Goal: Find specific page/section: Find specific page/section

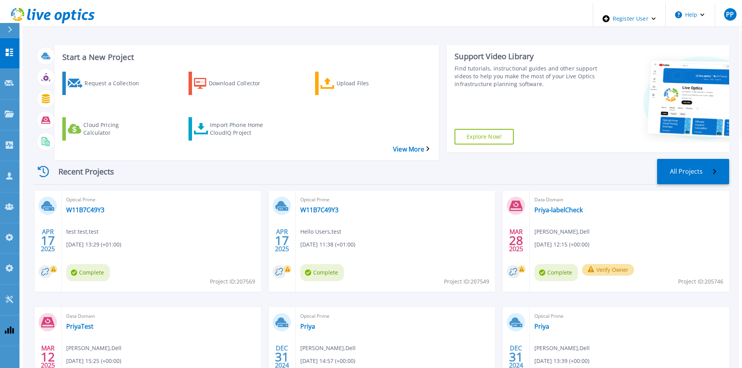
click at [9, 33] on div at bounding box center [13, 30] width 12 height 15
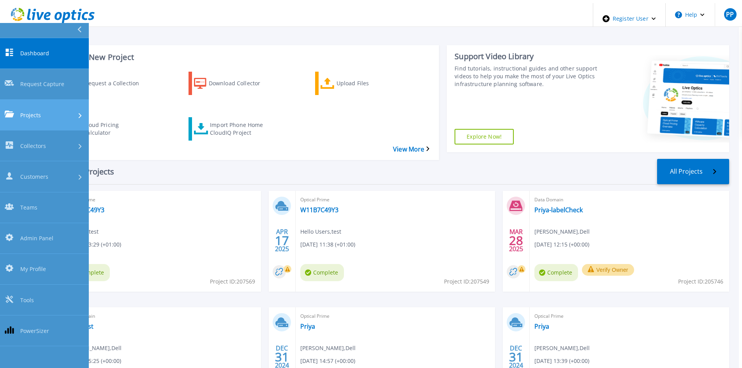
click at [24, 111] on span "Projects" at bounding box center [30, 115] width 21 height 8
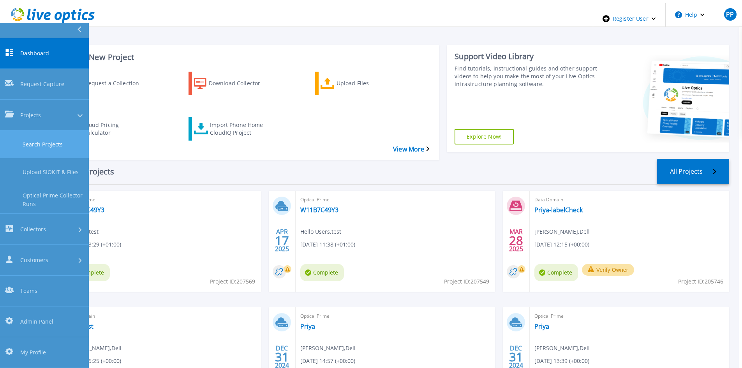
click at [26, 131] on link "Search Projects" at bounding box center [44, 145] width 89 height 28
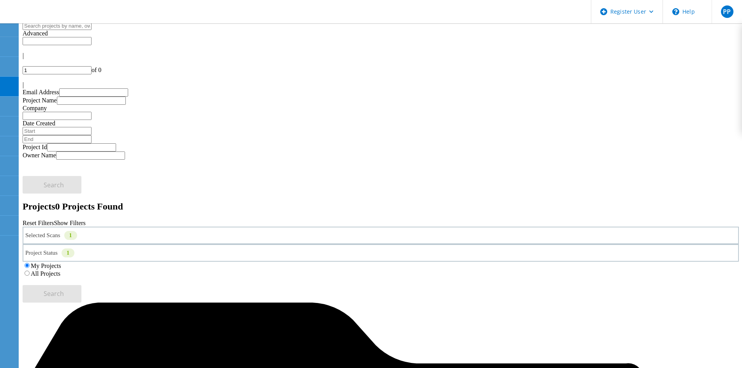
click at [187, 227] on div "Selected Scans 1" at bounding box center [381, 236] width 717 height 18
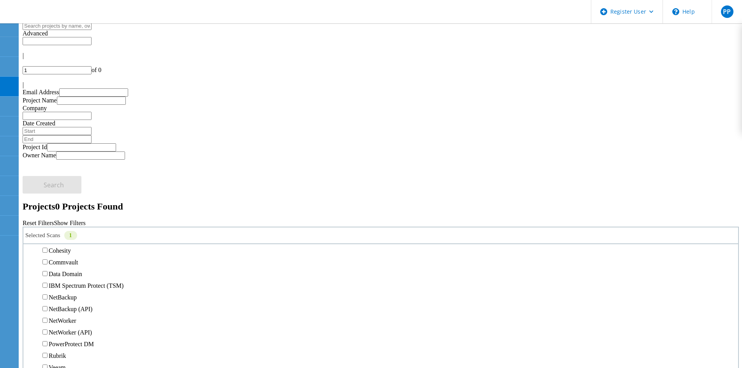
scroll to position [351, 0]
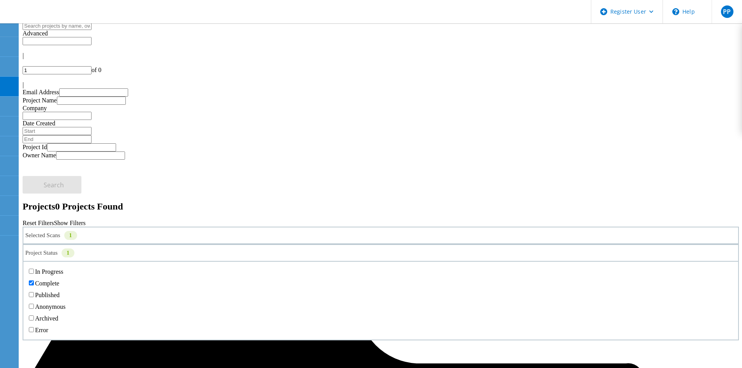
click at [312, 244] on div "Project Status 1" at bounding box center [381, 253] width 717 height 18
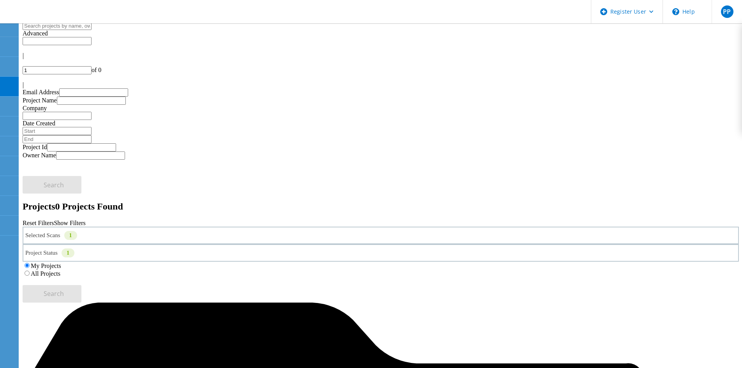
click at [60, 270] on label "All Projects" at bounding box center [46, 273] width 30 height 7
click at [30, 271] on input "All Projects" at bounding box center [27, 273] width 5 height 5
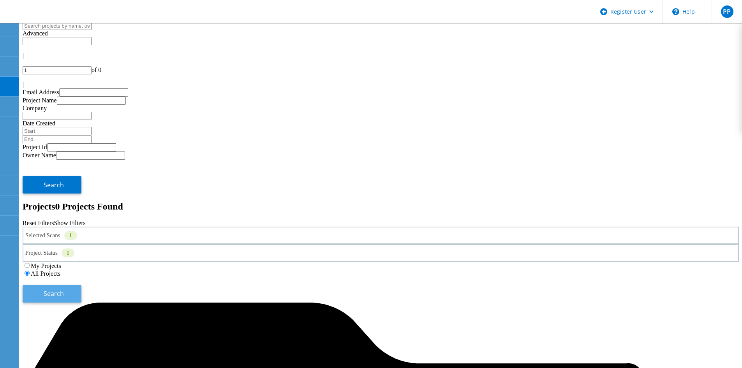
click at [64, 290] on span "Search" at bounding box center [54, 294] width 20 height 9
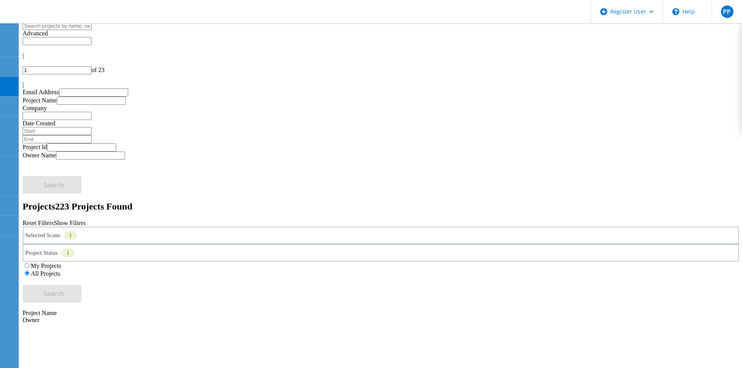
click at [23, 80] on icon at bounding box center [23, 80] width 0 height 0
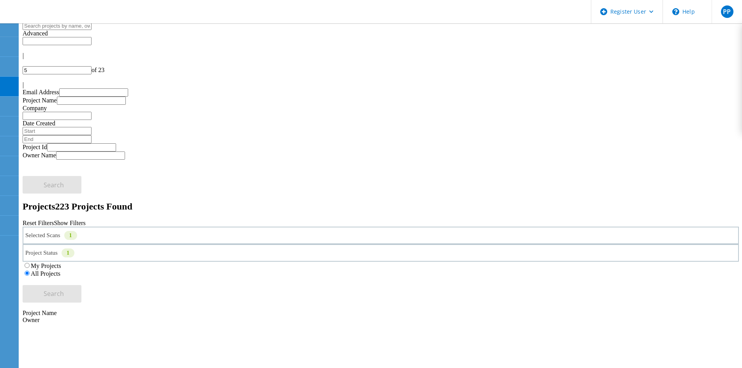
click at [23, 80] on icon at bounding box center [23, 80] width 0 height 0
type input "6"
click at [194, 227] on div "Selected Scans 1" at bounding box center [381, 236] width 717 height 18
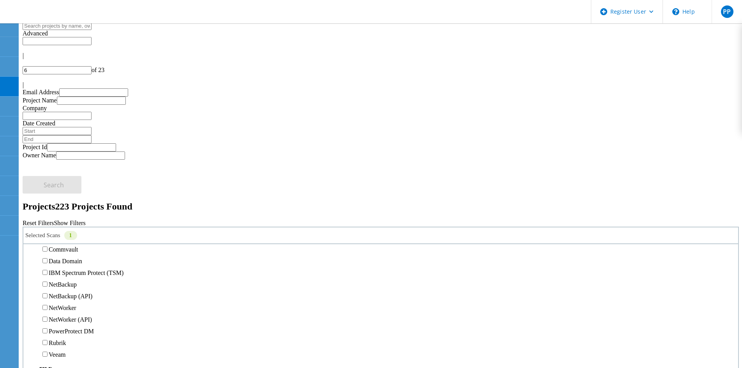
click at [60, 171] on label "Pure" at bounding box center [54, 174] width 11 height 7
click at [48, 172] on input "Pure" at bounding box center [44, 174] width 5 height 5
click at [62, 160] on label "3PAR" at bounding box center [56, 163] width 15 height 7
click at [48, 160] on input "3PAR" at bounding box center [44, 162] width 5 height 5
click at [406, 220] on div "Reset Filters Show Filters" at bounding box center [381, 223] width 717 height 7
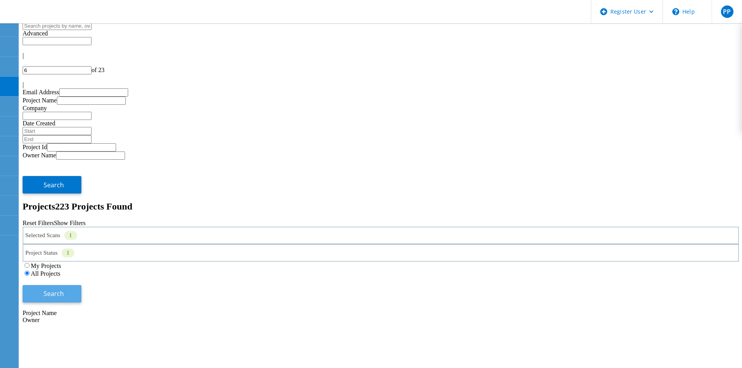
click at [81, 285] on button "Search" at bounding box center [52, 294] width 59 height 18
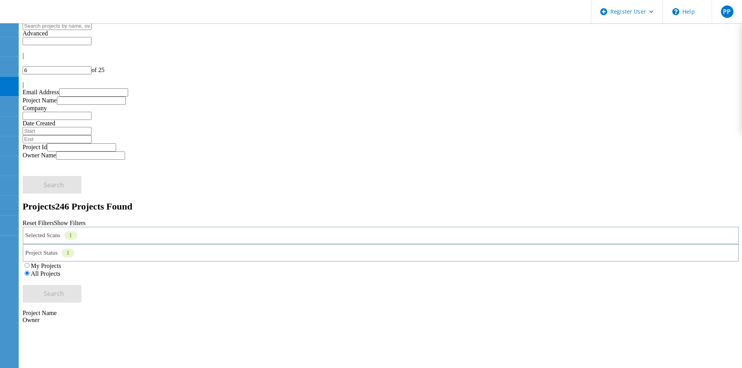
click at [179, 227] on div "Selected Scans 1" at bounding box center [381, 236] width 717 height 18
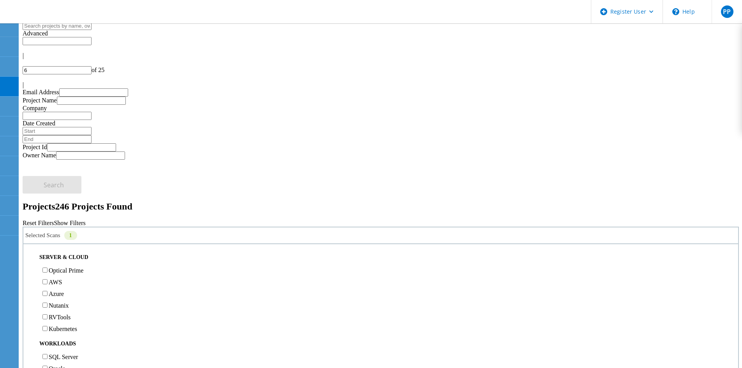
click at [179, 227] on div "Selected Scans 1" at bounding box center [381, 236] width 717 height 18
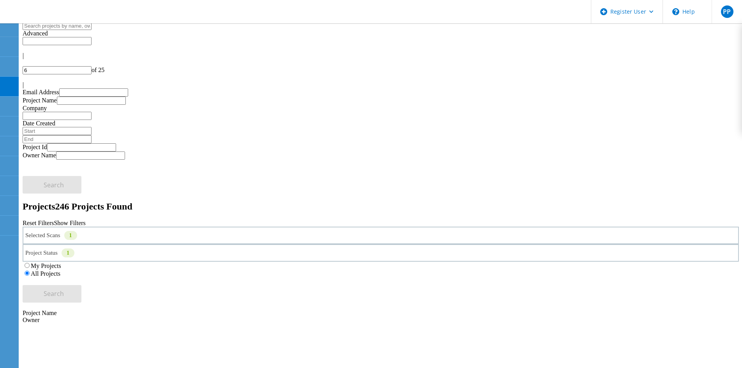
click at [198, 227] on div "Selected Scans 1" at bounding box center [381, 236] width 717 height 18
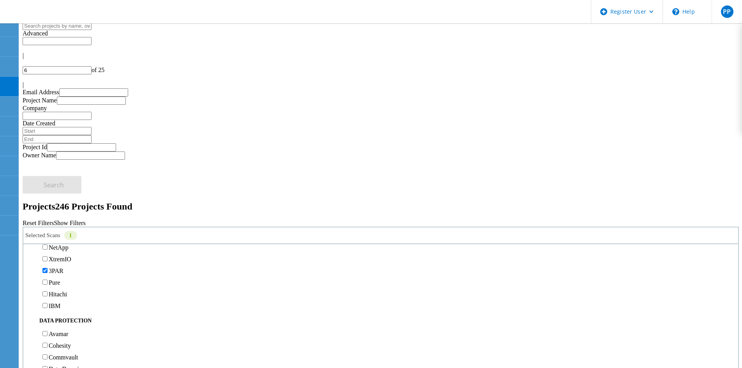
scroll to position [312, 0]
click at [60, 199] on label "3PAR" at bounding box center [56, 202] width 15 height 7
click at [48, 199] on input "3PAR" at bounding box center [44, 201] width 5 height 5
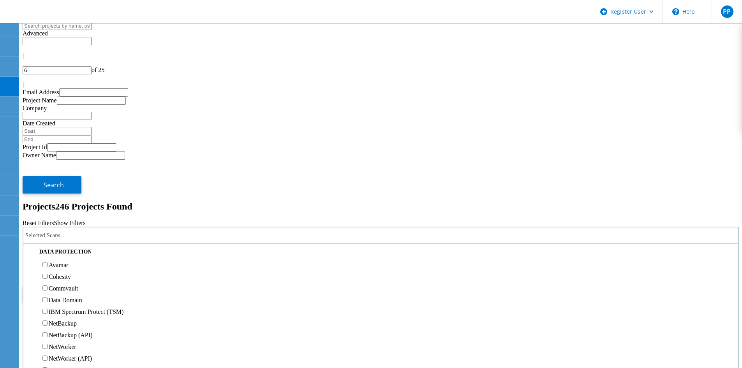
click at [60, 210] on label "Pure" at bounding box center [54, 213] width 11 height 7
click at [48, 211] on input "Pure" at bounding box center [44, 213] width 5 height 5
click at [81, 285] on button "Search" at bounding box center [52, 294] width 59 height 18
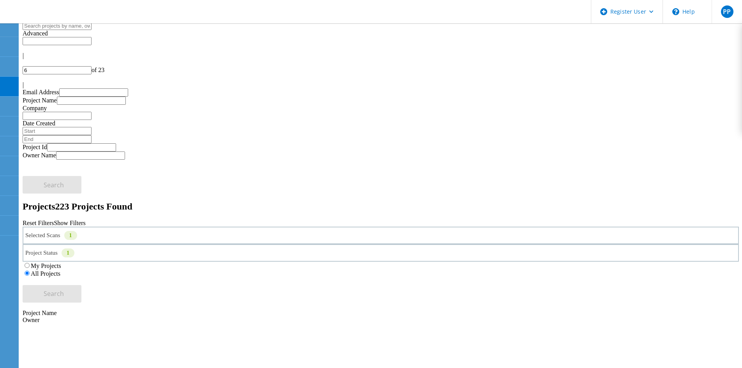
click at [378, 324] on div "Date Created" at bounding box center [381, 354] width 717 height 60
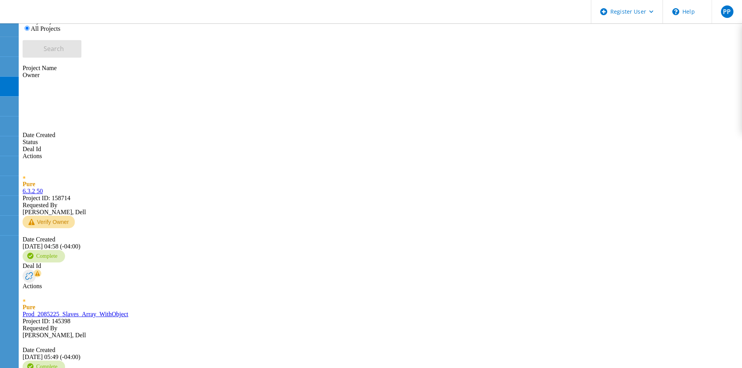
scroll to position [255, 0]
